Goal: Check status: Check status

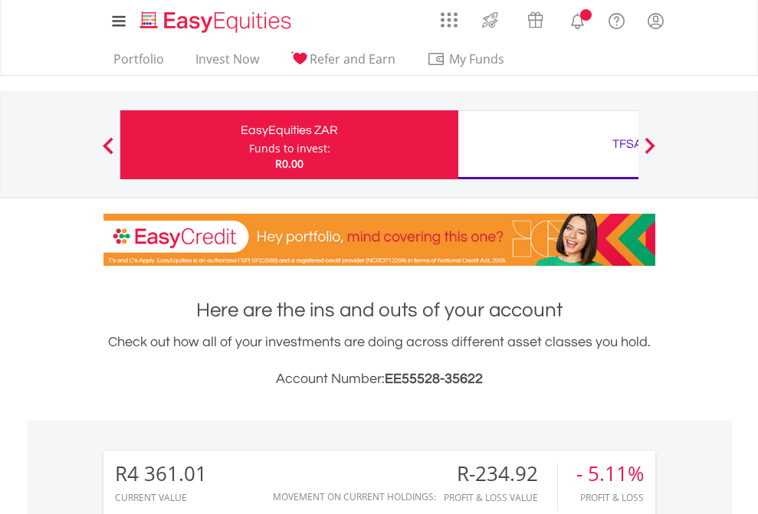
scroll to position [147, 241]
click at [249, 145] on div "Funds to invest:" at bounding box center [289, 148] width 81 height 15
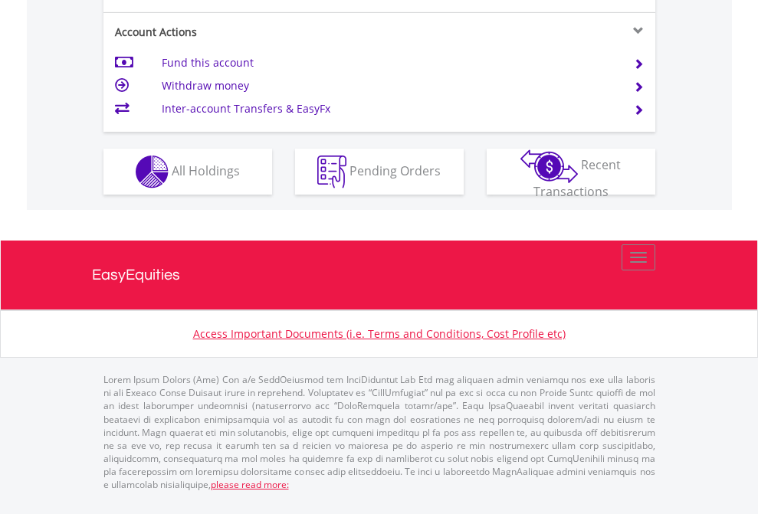
scroll to position [1438, 0]
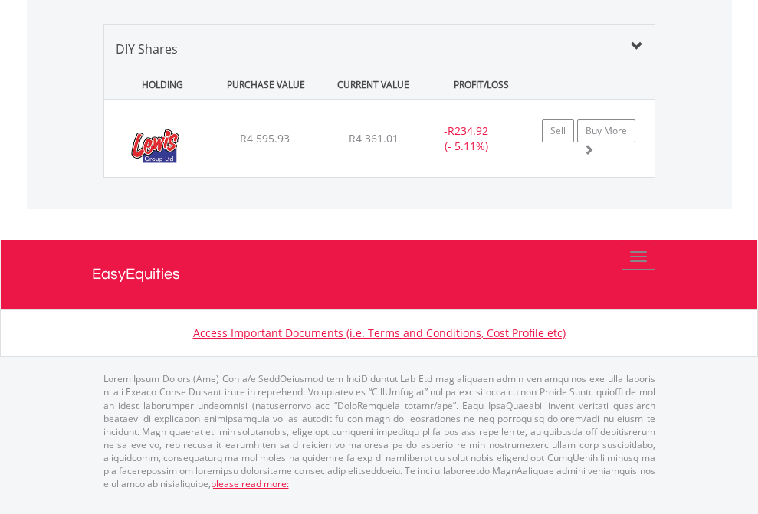
scroll to position [110, 0]
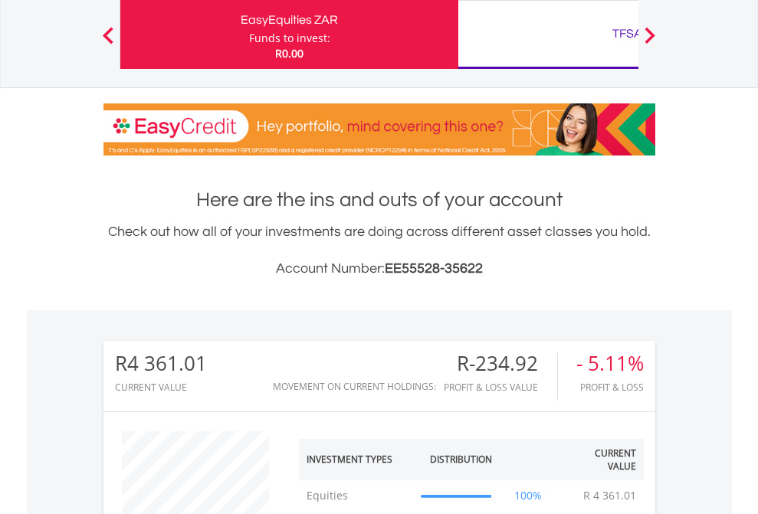
click at [548, 34] on div "TFSA" at bounding box center [627, 33] width 320 height 21
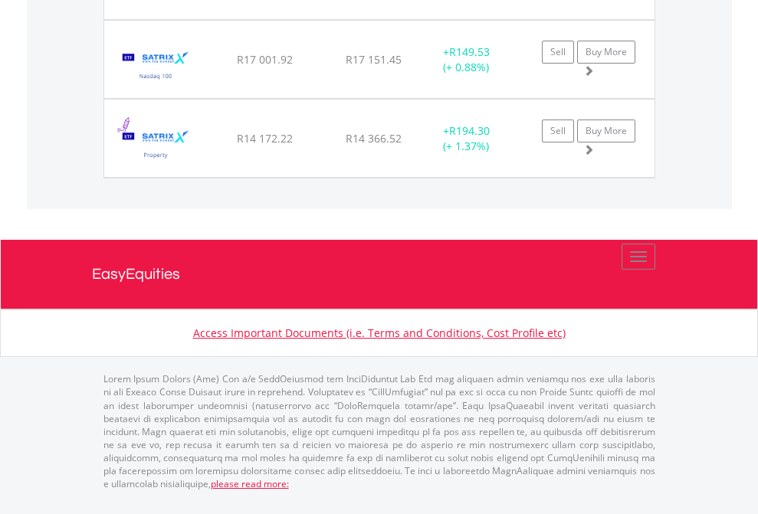
scroll to position [147, 241]
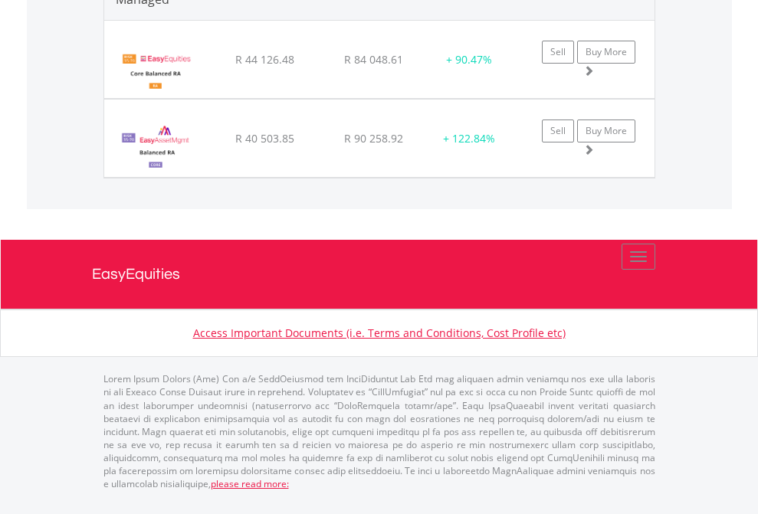
scroll to position [1855, 0]
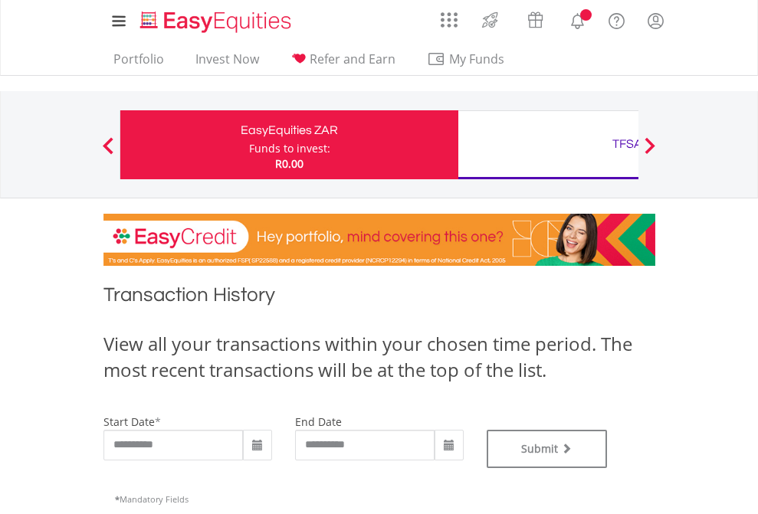
type input "**********"
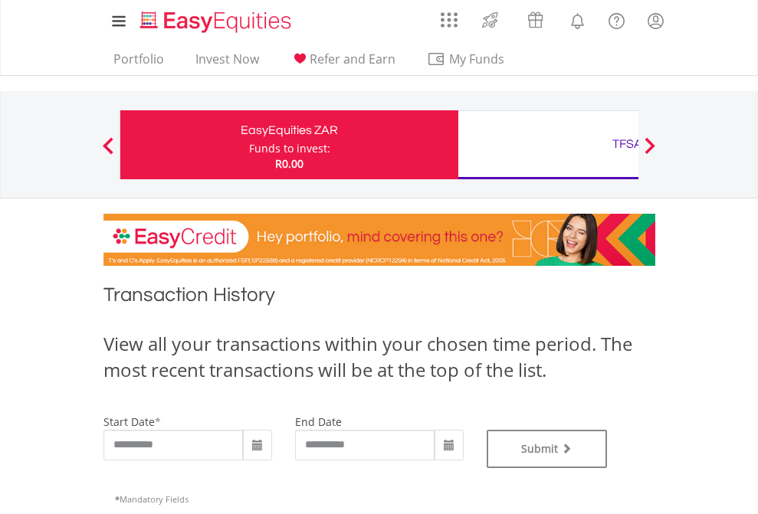
click at [548, 145] on div "TFSA" at bounding box center [627, 143] width 320 height 21
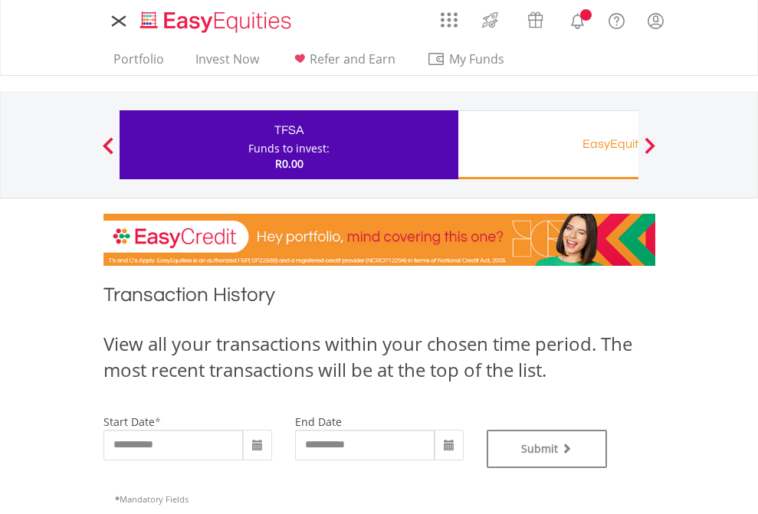
type input "**********"
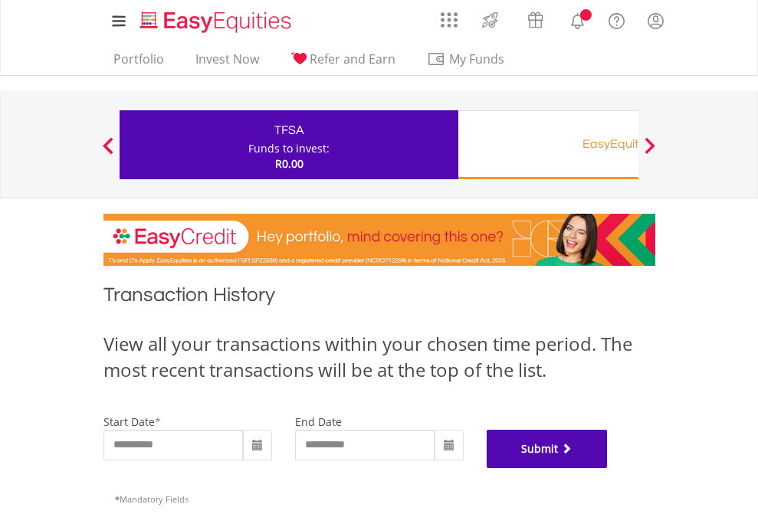
click at [608, 468] on button "Submit" at bounding box center [547, 449] width 121 height 38
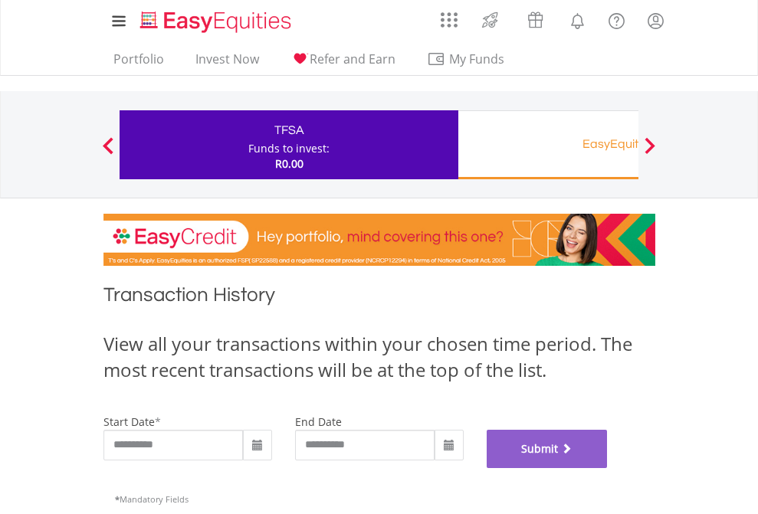
scroll to position [621, 0]
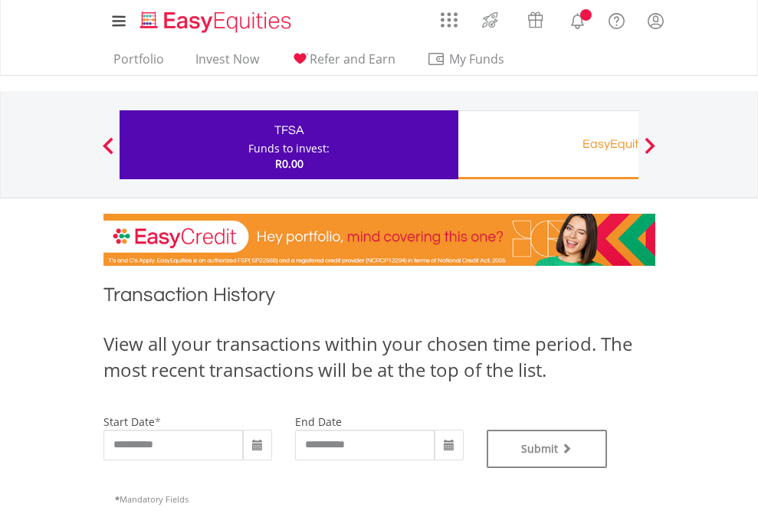
click at [548, 145] on div "EasyEquities RA" at bounding box center [627, 143] width 320 height 21
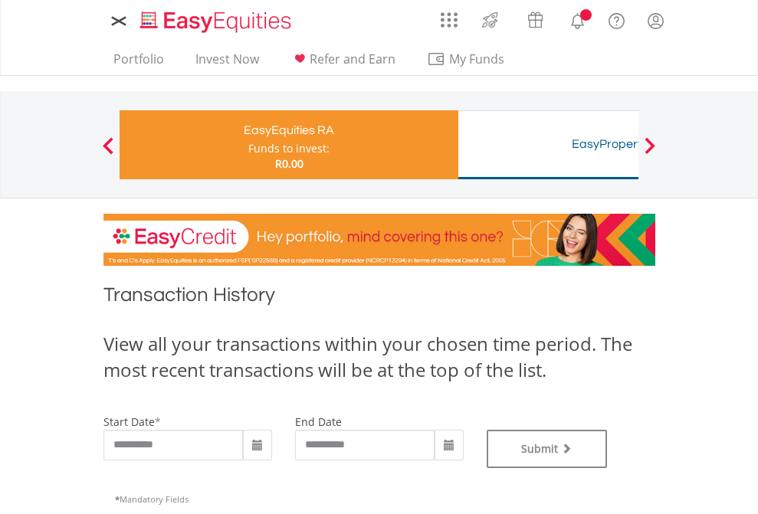
type input "**********"
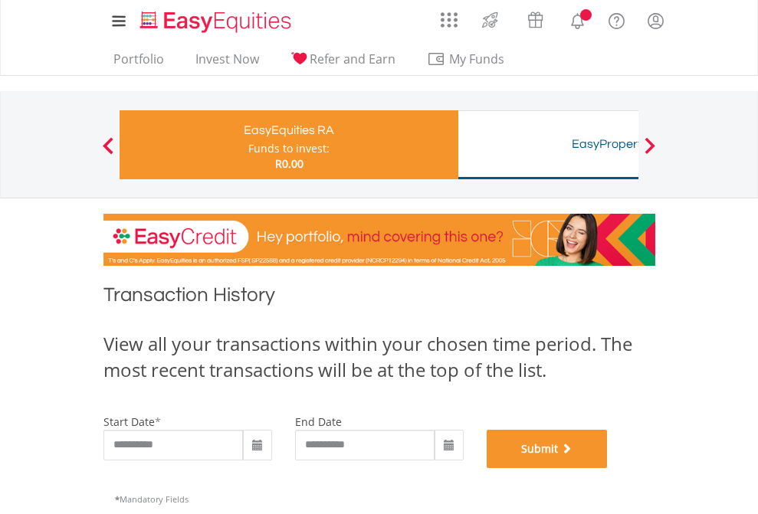
click at [608, 468] on button "Submit" at bounding box center [547, 449] width 121 height 38
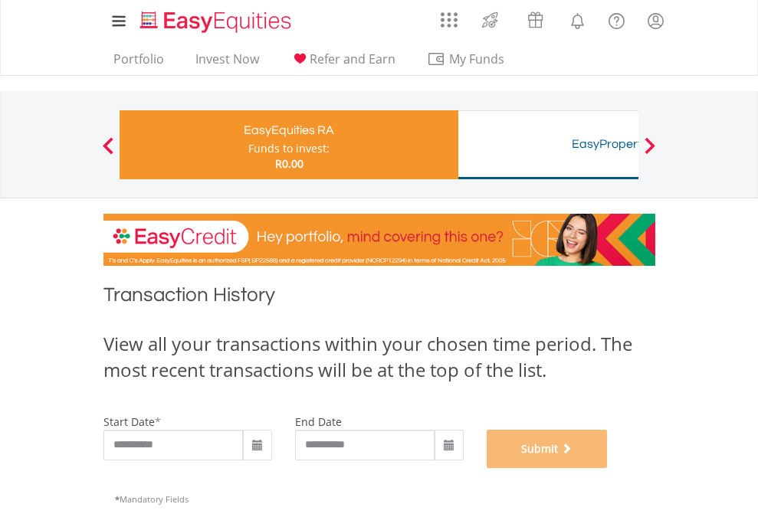
scroll to position [621, 0]
